Goal: Contribute content

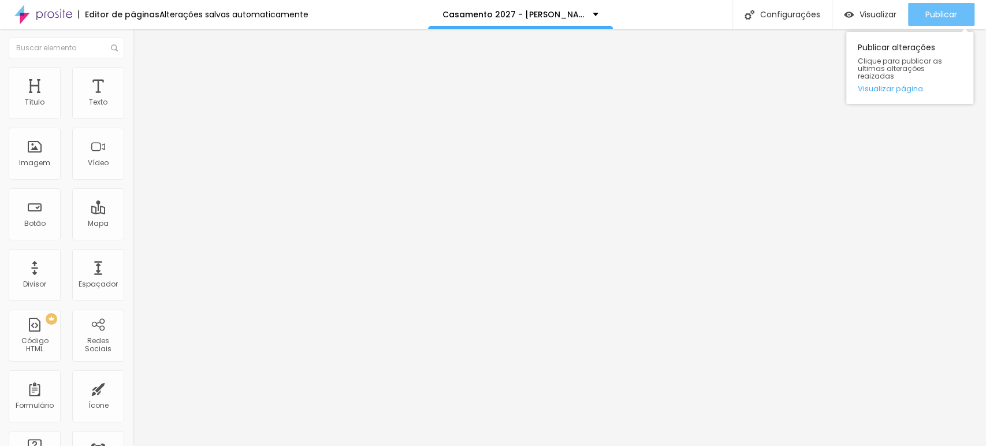
click at [923, 18] on button "Publicar" at bounding box center [941, 14] width 66 height 23
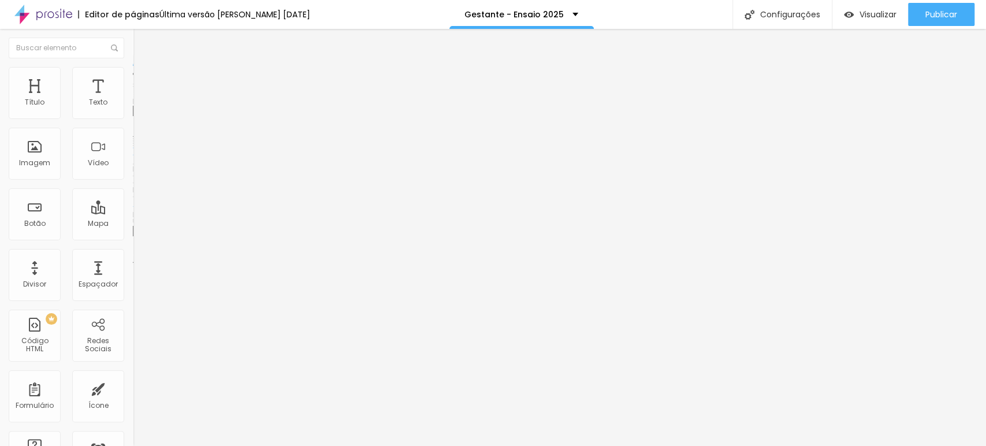
click at [133, 99] on span "Trocar imagem" at bounding box center [164, 95] width 63 height 10
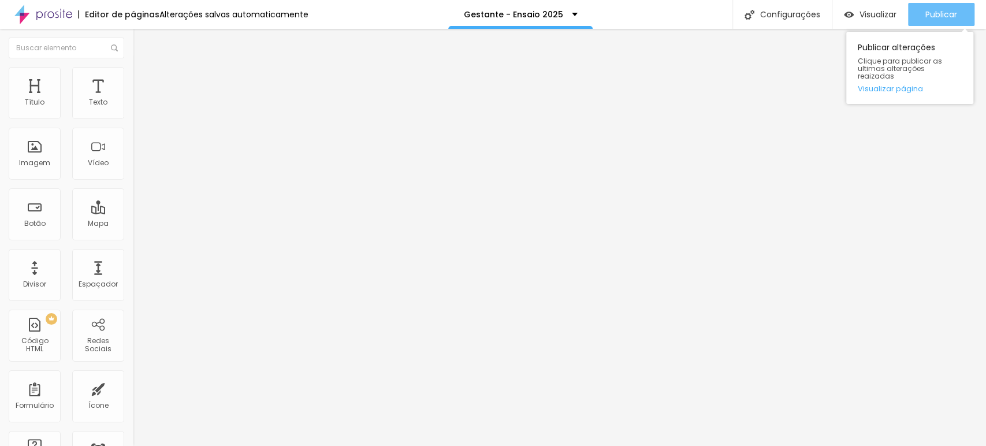
click at [944, 12] on span "Publicar" at bounding box center [942, 14] width 32 height 9
click at [933, 6] on div "Publicar" at bounding box center [942, 14] width 32 height 23
